Goal: Transaction & Acquisition: Purchase product/service

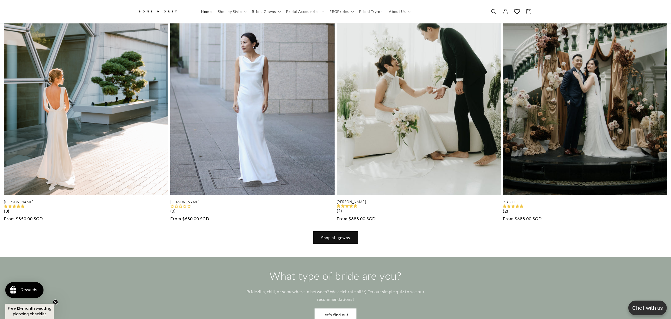
scroll to position [0, 1343]
click at [334, 232] on link "Shop all gowns" at bounding box center [335, 238] width 45 height 12
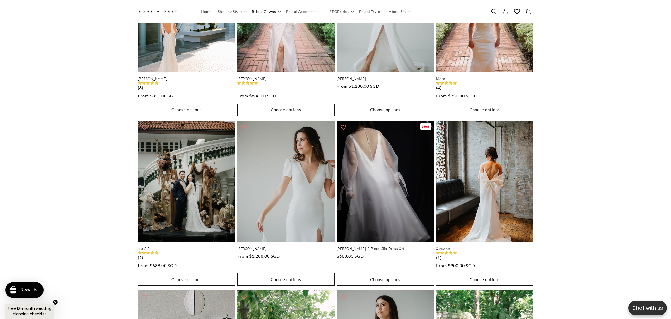
scroll to position [632, 0]
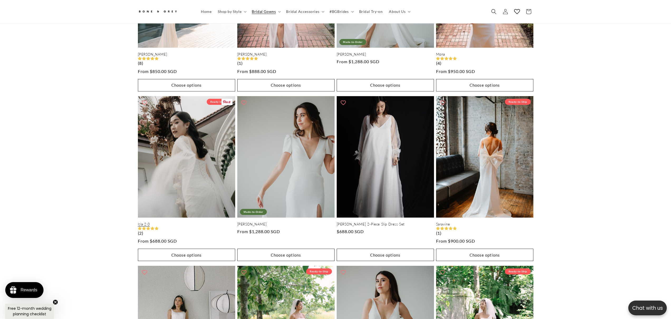
click at [197, 222] on link "Isla 2.0" at bounding box center [186, 224] width 97 height 4
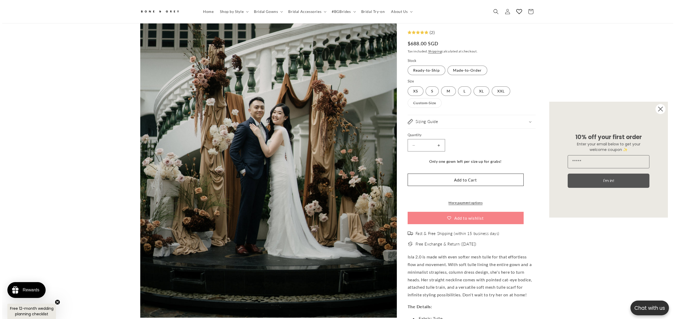
scroll to position [119, 0]
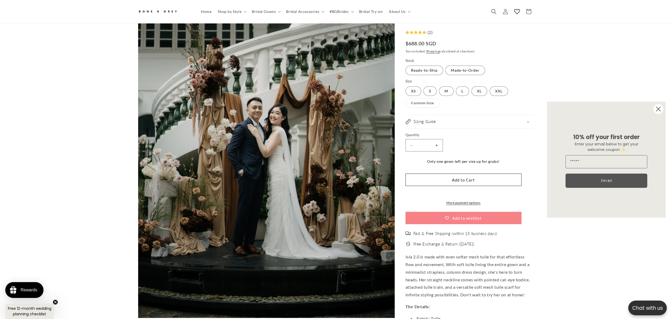
click at [138, 319] on button "Open media 1 in modal" at bounding box center [138, 319] width 0 height 0
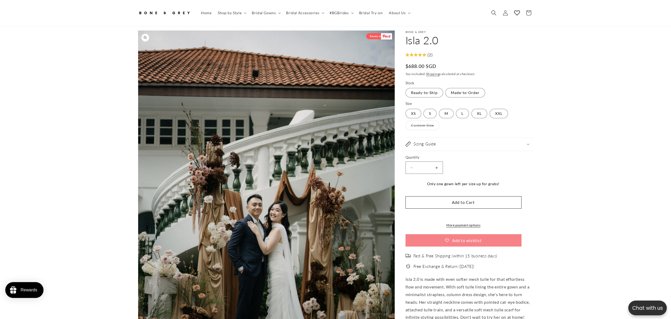
scroll to position [23, 0]
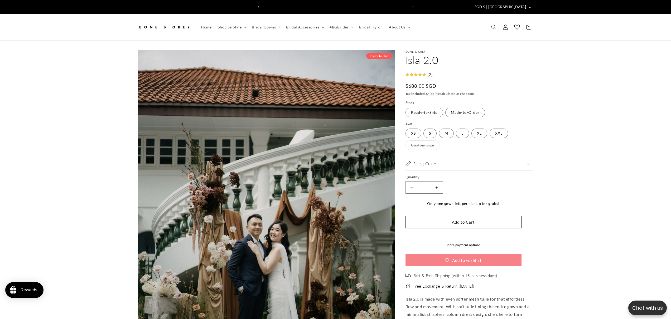
scroll to position [0, 0]
